Goal: Check status

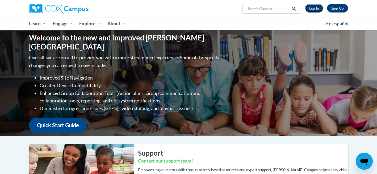
click at [316, 8] on link "Log In" at bounding box center [314, 8] width 18 height 9
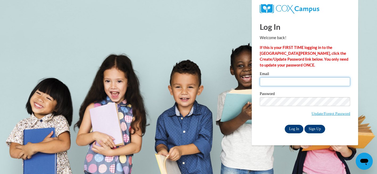
type input "sskeris@sasd.net"
click at [292, 129] on input "Log In" at bounding box center [294, 129] width 19 height 9
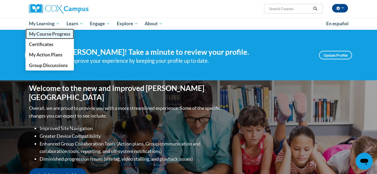
click at [49, 34] on span "My Course Progress" at bounding box center [50, 34] width 42 height 6
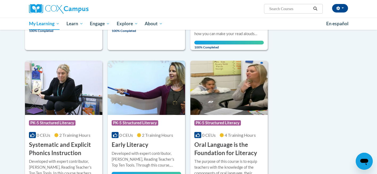
scroll to position [335, 0]
